Goal: Task Accomplishment & Management: Use online tool/utility

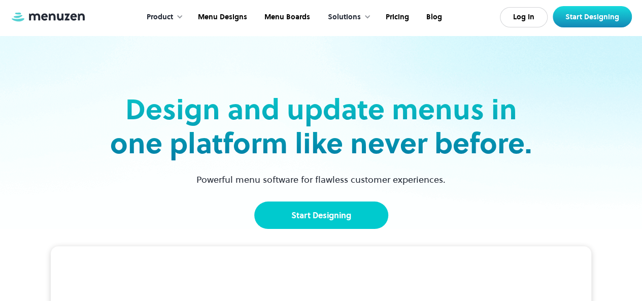
click at [370, 206] on link "Start Designing" at bounding box center [321, 215] width 134 height 27
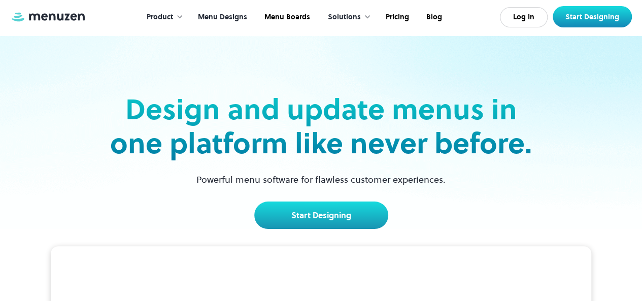
click at [240, 14] on link "Menu Designs" at bounding box center [221, 17] width 67 height 31
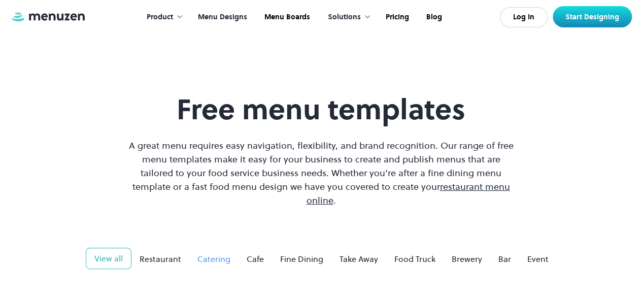
click at [222, 253] on div "Catering" at bounding box center [213, 259] width 33 height 12
click at [222, 252] on div "Catering" at bounding box center [213, 258] width 33 height 12
click at [255, 253] on div "Cafe" at bounding box center [255, 259] width 17 height 12
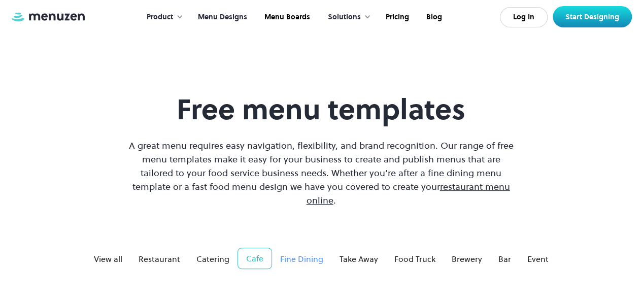
click at [294, 253] on div "Fine Dining" at bounding box center [301, 259] width 43 height 12
click at [215, 253] on div "Catering" at bounding box center [212, 259] width 33 height 12
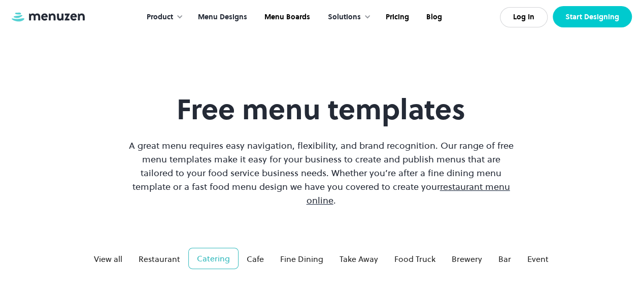
click at [578, 18] on link "Start Designing" at bounding box center [592, 16] width 79 height 21
